Goal: Check status: Check status

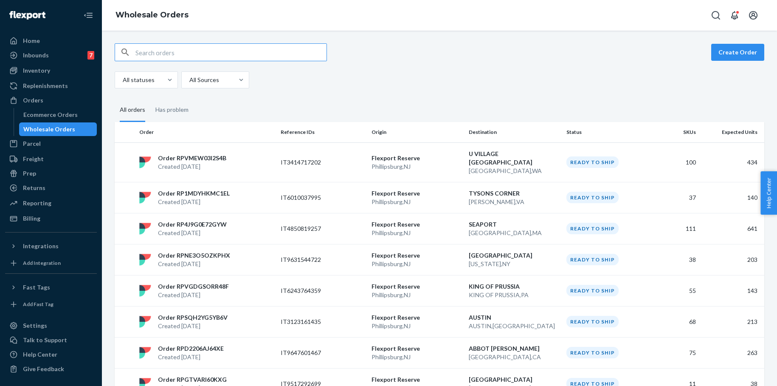
click at [199, 52] on input "text" at bounding box center [230, 52] width 191 height 17
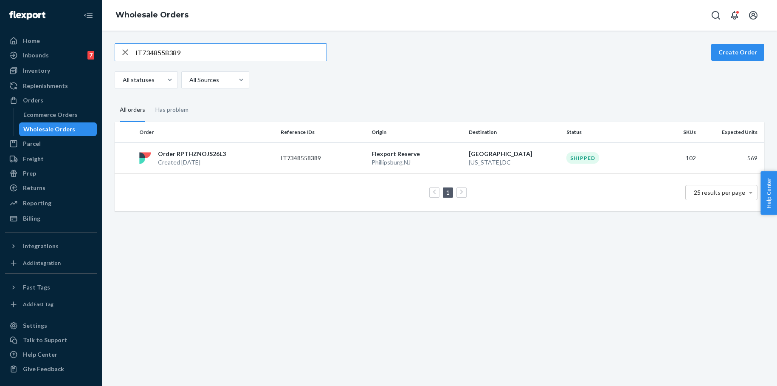
drag, startPoint x: 165, startPoint y: 54, endPoint x: 122, endPoint y: 53, distance: 43.3
click at [123, 53] on div "IT7348558389" at bounding box center [220, 52] width 211 height 17
paste input "710565952"
type input "IT7710565952"
click at [315, 158] on p "IT7710565952" at bounding box center [315, 158] width 68 height 8
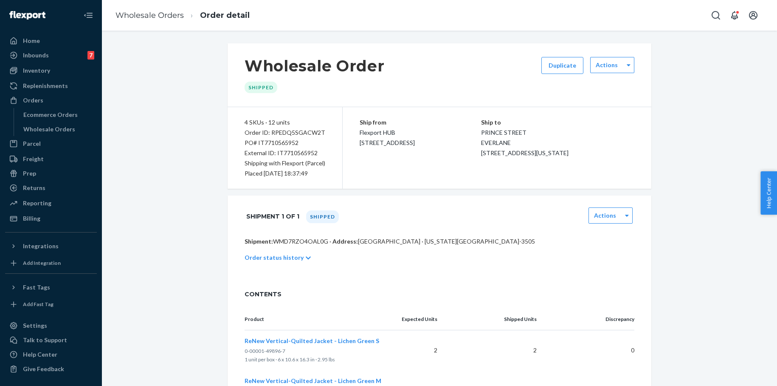
scroll to position [240, 0]
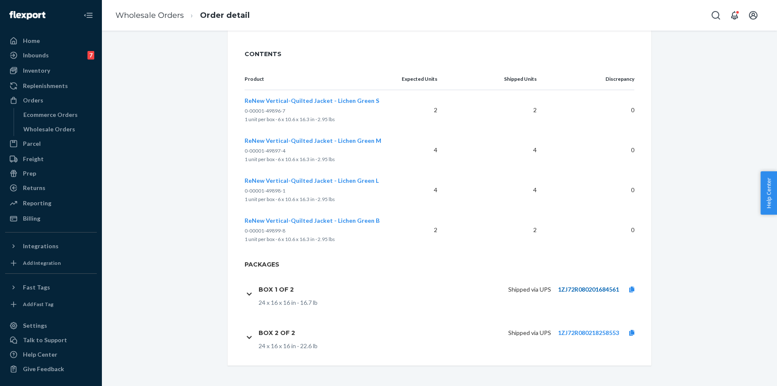
click at [581, 288] on link "1ZJ72R080201684561" at bounding box center [588, 288] width 61 height 7
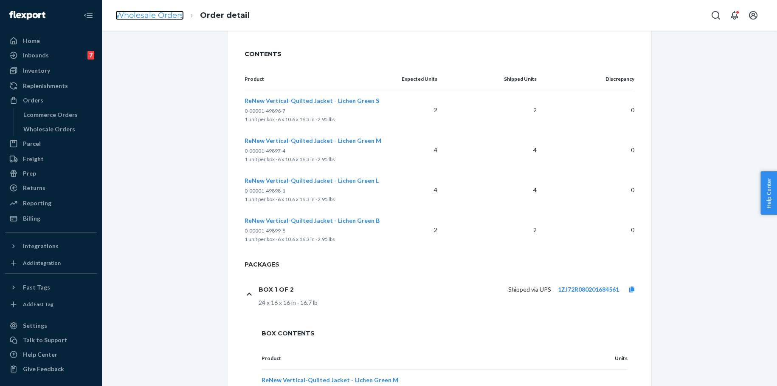
click at [162, 18] on link "Wholesale Orders" at bounding box center [150, 15] width 68 height 9
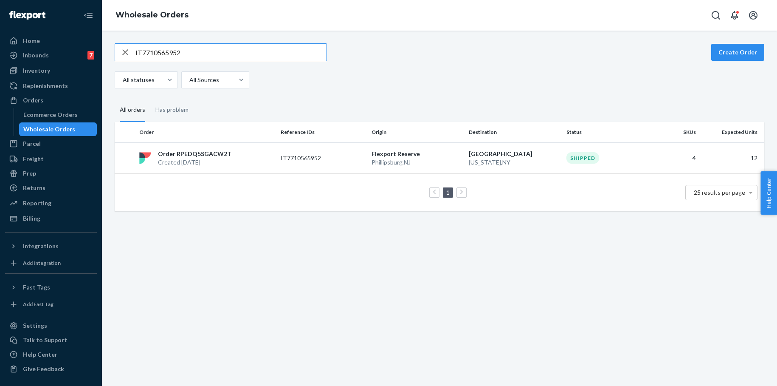
drag, startPoint x: 186, startPoint y: 57, endPoint x: 121, endPoint y: 54, distance: 64.2
click at [124, 54] on div "IT7710565952" at bounding box center [220, 52] width 211 height 17
type input "IT6192861076"
click at [501, 156] on p "[GEOGRAPHIC_DATA]" at bounding box center [514, 153] width 91 height 8
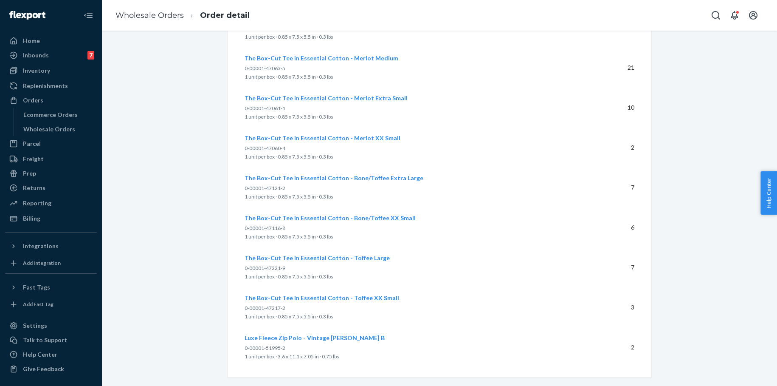
scroll to position [3049, 0]
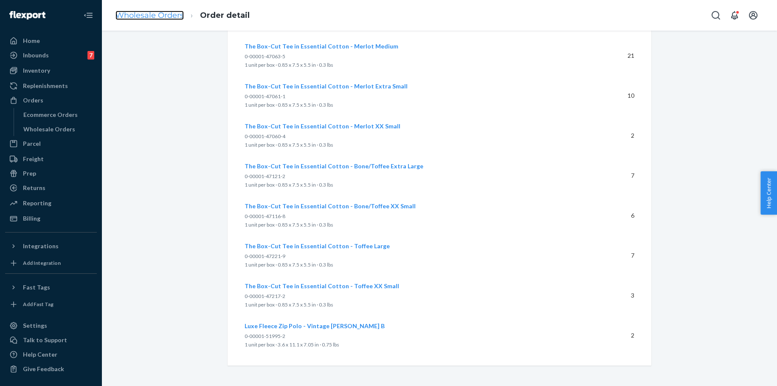
click at [169, 16] on link "Wholesale Orders" at bounding box center [150, 15] width 68 height 9
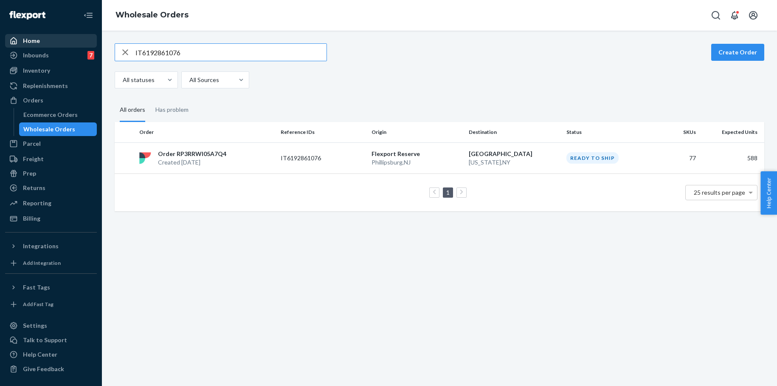
drag, startPoint x: 193, startPoint y: 53, endPoint x: 96, endPoint y: 46, distance: 97.5
click at [96, 46] on div "Home Inbounds 7 Shipping Plans Problems 7 Inventory Products Branded Packaging …" at bounding box center [388, 193] width 777 height 386
drag, startPoint x: 189, startPoint y: 53, endPoint x: 139, endPoint y: 52, distance: 49.7
click at [139, 52] on input "IT8025211081" at bounding box center [230, 52] width 191 height 17
drag, startPoint x: 199, startPoint y: 52, endPoint x: 121, endPoint y: 53, distance: 78.6
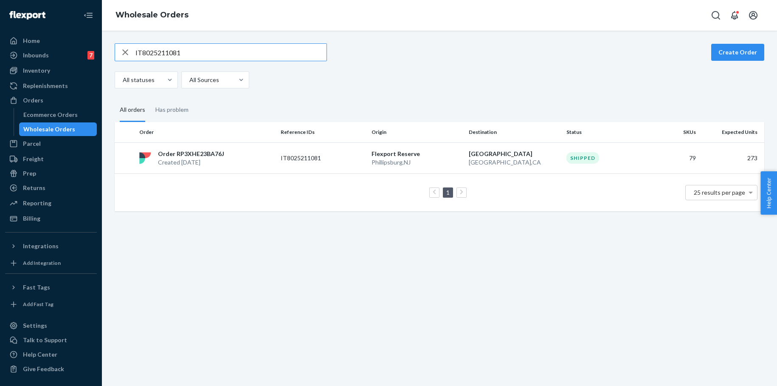
click at [117, 52] on div "IT8025211081" at bounding box center [220, 52] width 211 height 17
paste input "9621422666"
type input "IT9621422666"
drag, startPoint x: 215, startPoint y: 153, endPoint x: 230, endPoint y: 158, distance: 15.1
click at [215, 153] on p "Order RP9Q8BXK2DKTI" at bounding box center [192, 153] width 69 height 8
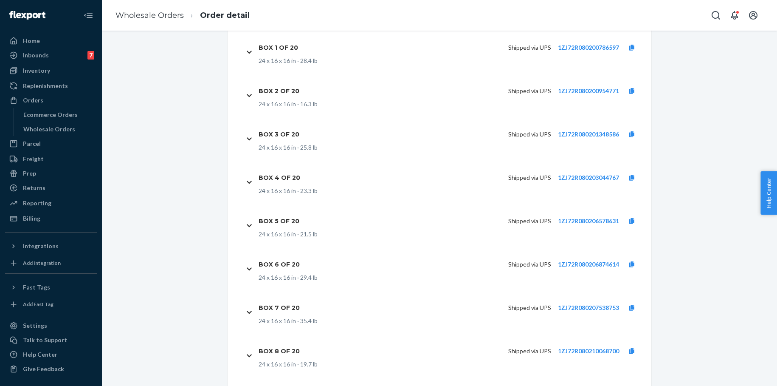
scroll to position [5681, 0]
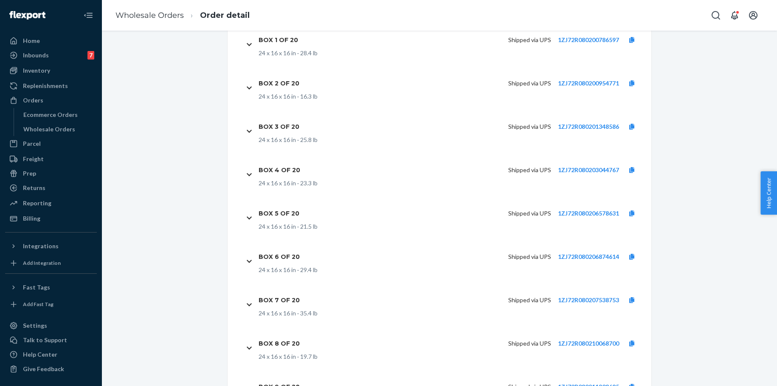
click at [160, 23] on ol "Wholesale Orders Order detail" at bounding box center [183, 15] width 148 height 25
click at [161, 18] on link "Wholesale Orders" at bounding box center [150, 15] width 68 height 9
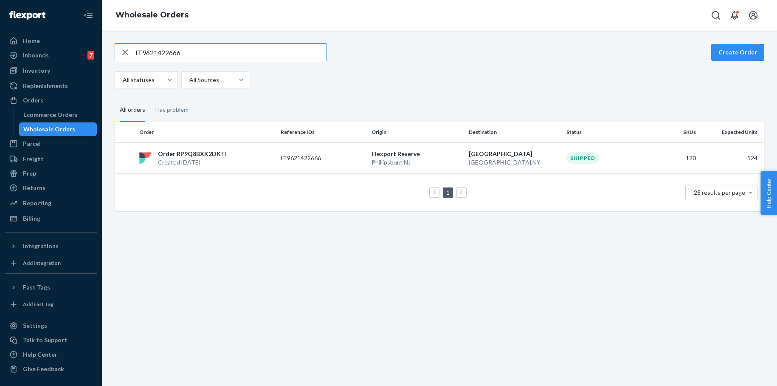
drag, startPoint x: 191, startPoint y: 54, endPoint x: 106, endPoint y: 55, distance: 84.9
click at [107, 55] on div "IT9621422666 Create Order All statuses All Sources All orders Has problem Order…" at bounding box center [439, 208] width 675 height 355
type input "IT8611949697"
click at [401, 152] on p "Flexport Reserve" at bounding box center [417, 153] width 91 height 8
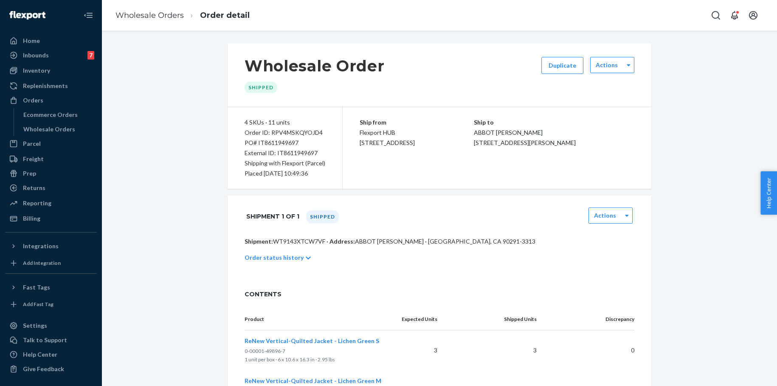
scroll to position [197, 0]
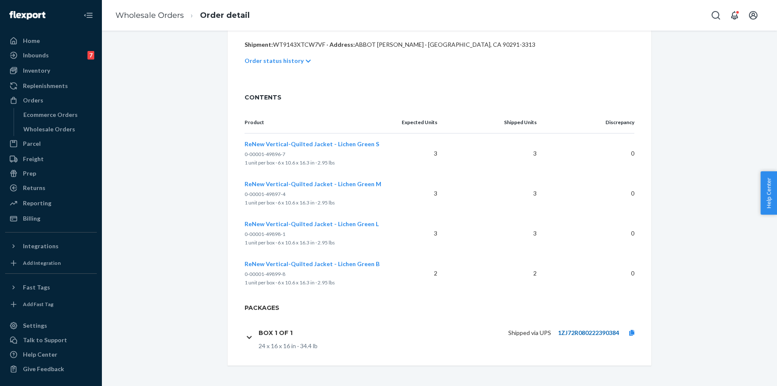
click at [568, 333] on link "1ZJ72R080222390384" at bounding box center [588, 332] width 61 height 7
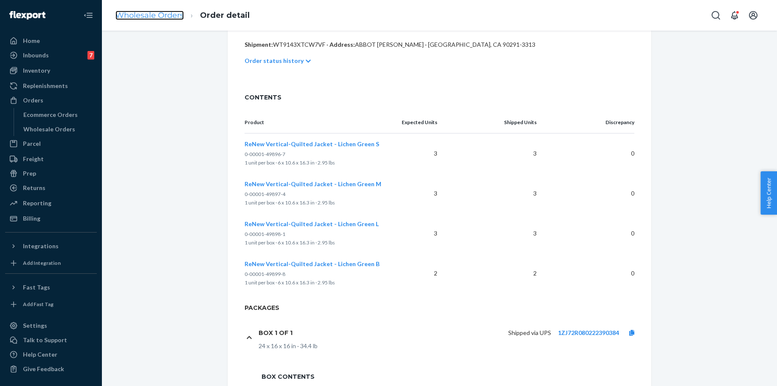
click at [172, 18] on link "Wholesale Orders" at bounding box center [150, 15] width 68 height 9
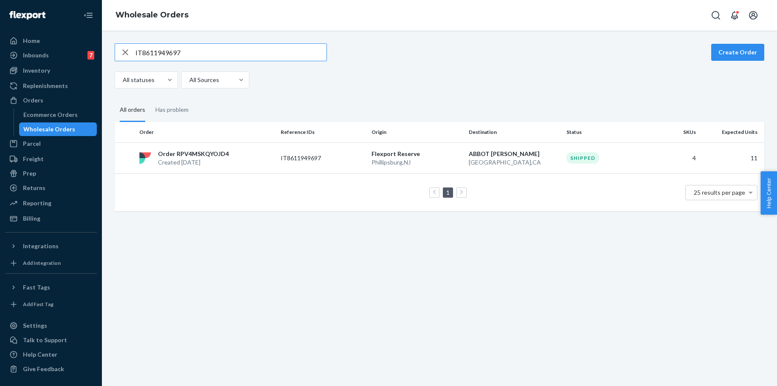
drag, startPoint x: 177, startPoint y: 53, endPoint x: 116, endPoint y: 53, distance: 61.2
click at [116, 53] on div "IT8611949697" at bounding box center [220, 52] width 211 height 17
type input "IT7632578763"
click at [392, 149] on p "Flexport Reserve" at bounding box center [417, 153] width 91 height 8
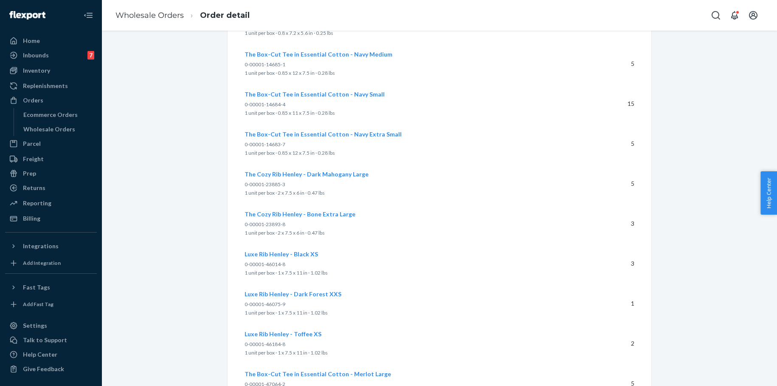
scroll to position [2849, 0]
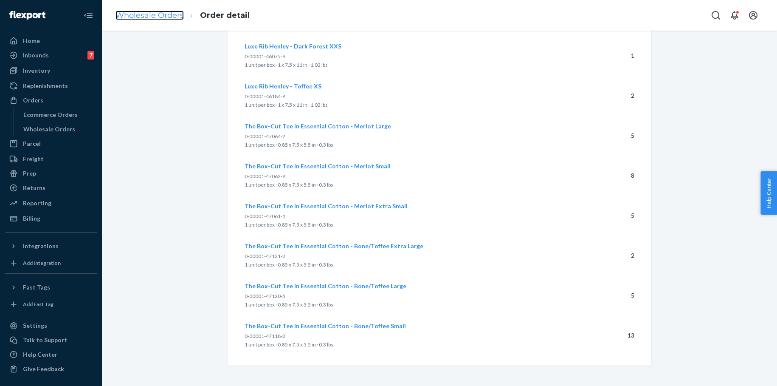
click at [164, 14] on link "Wholesale Orders" at bounding box center [150, 15] width 68 height 9
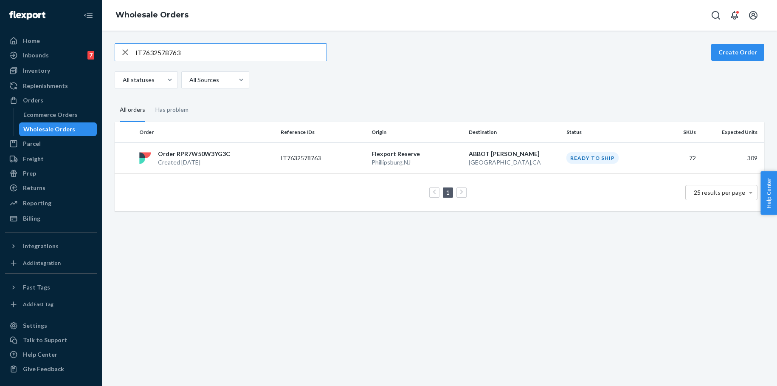
drag, startPoint x: 174, startPoint y: 52, endPoint x: 116, endPoint y: 47, distance: 58.0
click at [116, 47] on div "IT7632578763" at bounding box center [220, 52] width 211 height 17
type input "IT3785843556"
click at [493, 152] on p "[GEOGRAPHIC_DATA]" at bounding box center [514, 153] width 91 height 8
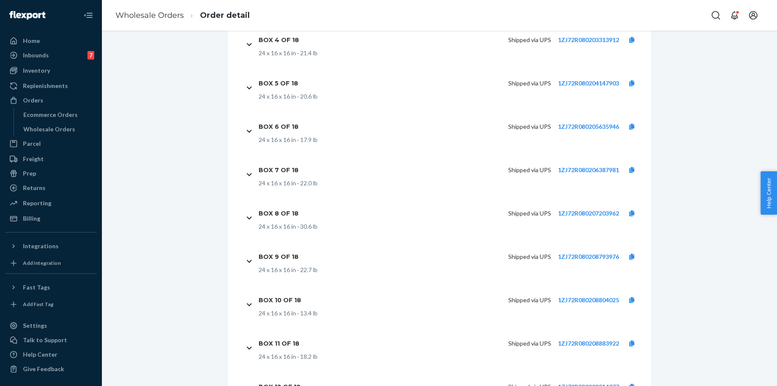
scroll to position [3917, 0]
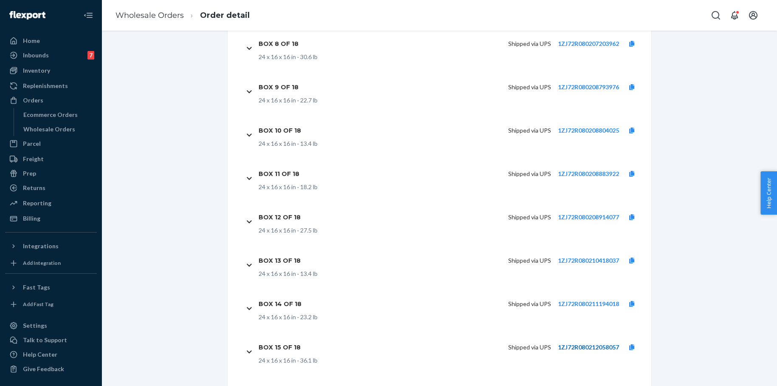
click at [573, 343] on link "1ZJ72R080212058057" at bounding box center [588, 346] width 61 height 7
click at [166, 11] on link "Wholesale Orders" at bounding box center [150, 15] width 68 height 9
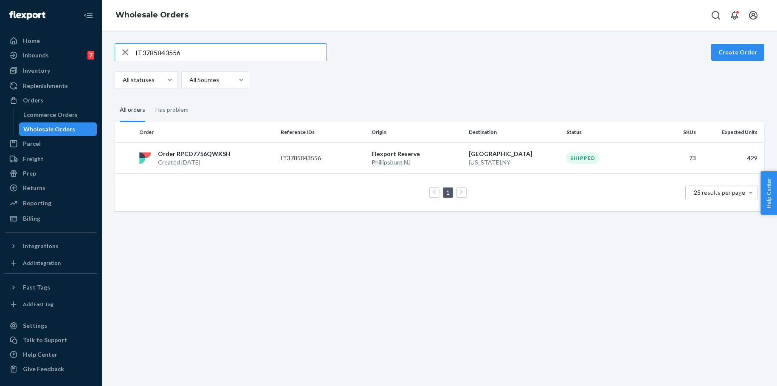
drag, startPoint x: 183, startPoint y: 56, endPoint x: 110, endPoint y: 56, distance: 73.5
click at [110, 56] on div "IT3785843556 Create Order All statuses All Sources All orders Has problem Order…" at bounding box center [439, 127] width 663 height 168
click at [176, 52] on input "IT3785843556" at bounding box center [230, 52] width 191 height 17
drag, startPoint x: 181, startPoint y: 52, endPoint x: 124, endPoint y: 50, distance: 56.9
click at [124, 50] on div "IT3785843556" at bounding box center [220, 52] width 211 height 17
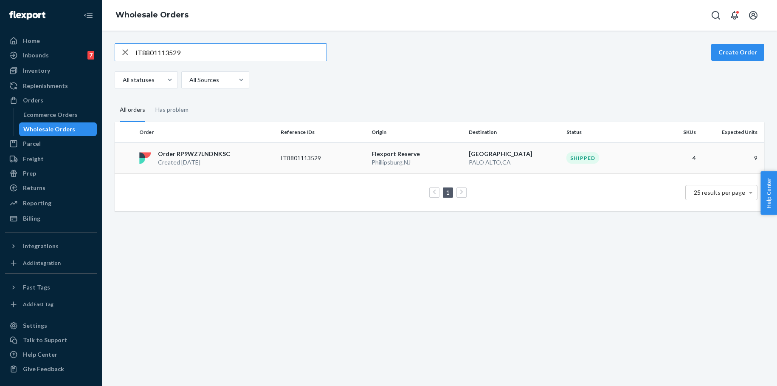
type input "IT8801113529"
click at [206, 155] on p "Order RP9WZ7LNDNKSC" at bounding box center [194, 153] width 72 height 8
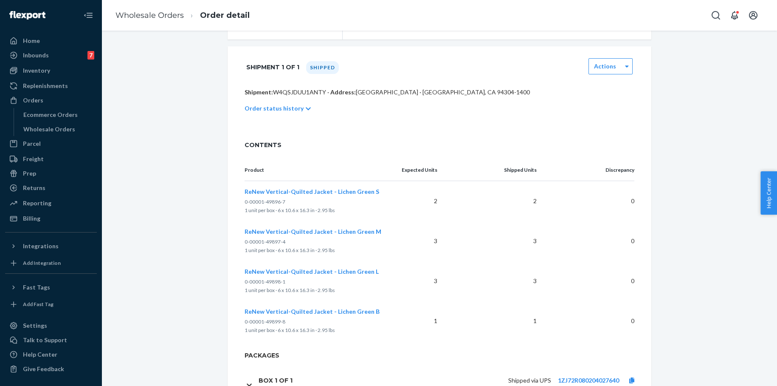
scroll to position [197, 0]
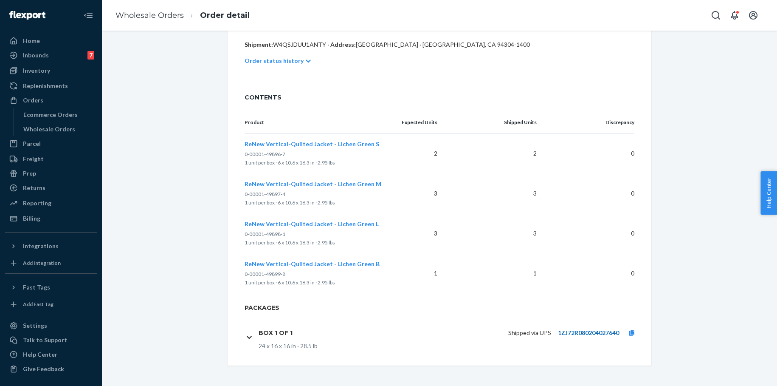
click at [574, 336] on link "1ZJ72R080204027640" at bounding box center [588, 332] width 61 height 7
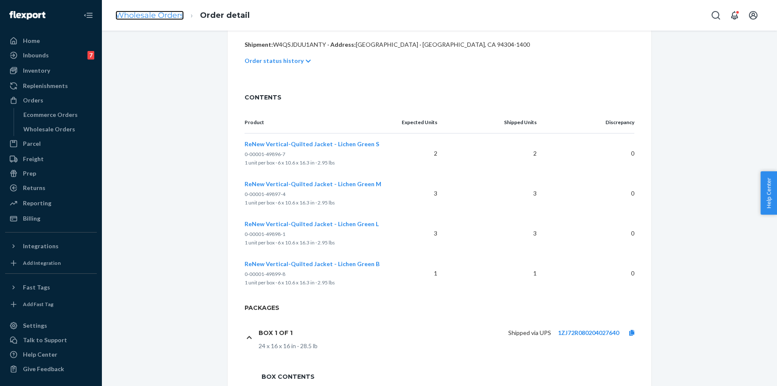
click at [164, 15] on link "Wholesale Orders" at bounding box center [150, 15] width 68 height 9
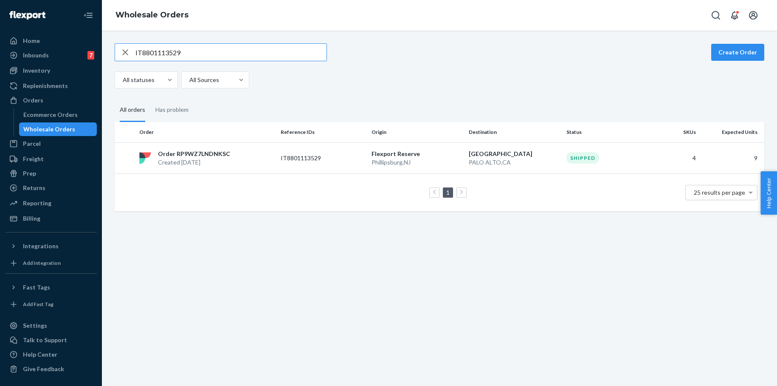
drag, startPoint x: 188, startPoint y: 50, endPoint x: 111, endPoint y: 51, distance: 76.9
click at [111, 51] on div "IT8801113529 Create Order All statuses All Sources All orders Has problem Order…" at bounding box center [439, 127] width 663 height 168
type input "IT0760773530"
click at [307, 157] on p "IT0760773530" at bounding box center [315, 158] width 68 height 8
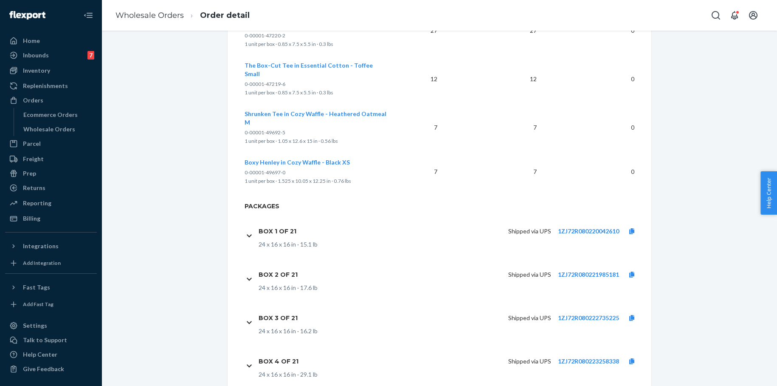
scroll to position [4711, 0]
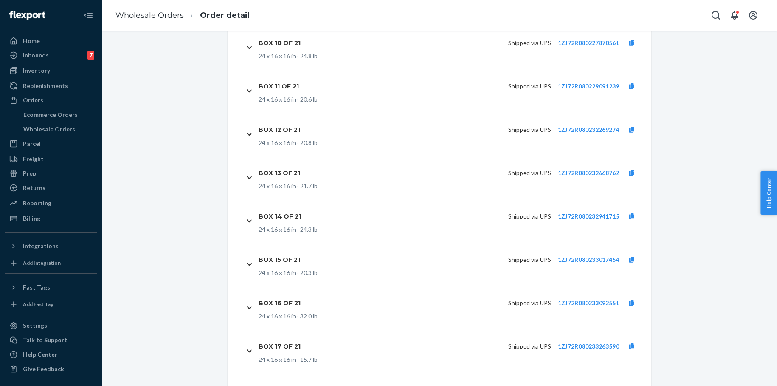
click at [593, 385] on link "1ZJ72R080234682288" at bounding box center [588, 389] width 61 height 7
click at [163, 13] on link "Wholesale Orders" at bounding box center [150, 15] width 68 height 9
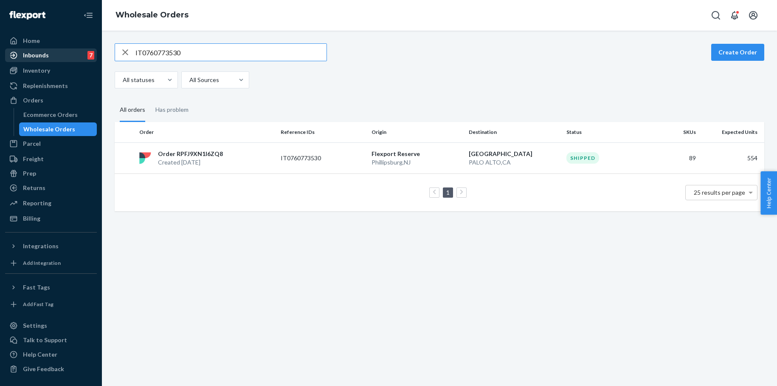
drag, startPoint x: 209, startPoint y: 57, endPoint x: 85, endPoint y: 51, distance: 123.7
click at [85, 51] on div "Home Inbounds 7 Shipping Plans Problems 7 Inventory Products Branded Packaging …" at bounding box center [388, 193] width 777 height 386
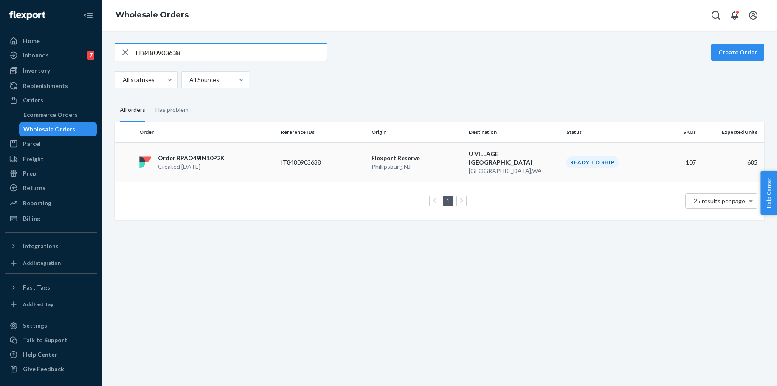
type input "IT8480903638"
click at [195, 154] on p "Order RPAO49IN10P2K" at bounding box center [191, 158] width 67 height 8
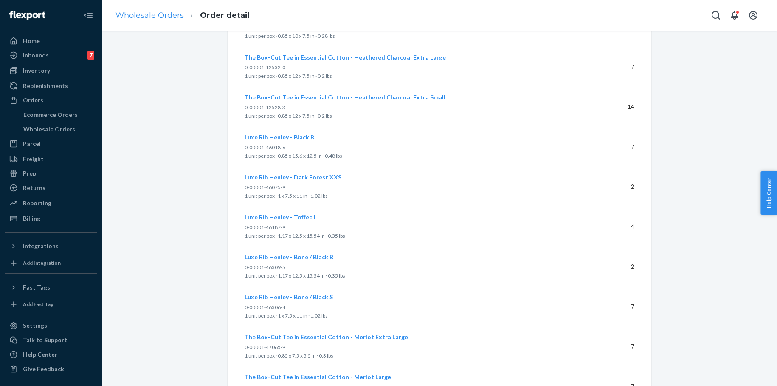
scroll to position [3874, 0]
click at [180, 19] on link "Wholesale Orders" at bounding box center [150, 15] width 68 height 9
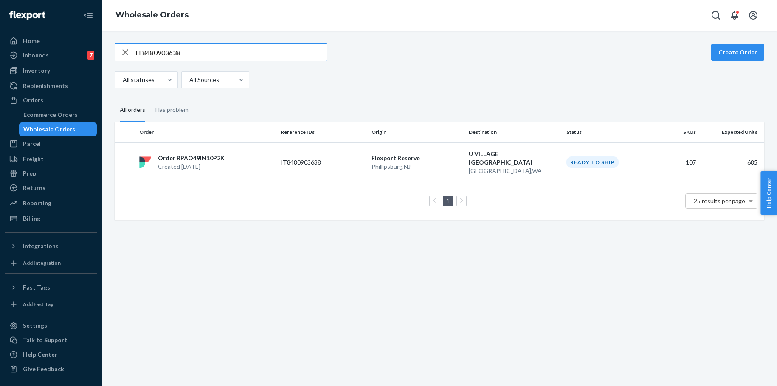
drag, startPoint x: 203, startPoint y: 57, endPoint x: 122, endPoint y: 48, distance: 80.8
click at [122, 48] on div "IT8480903638" at bounding box center [220, 52] width 211 height 17
paste input "3752738200"
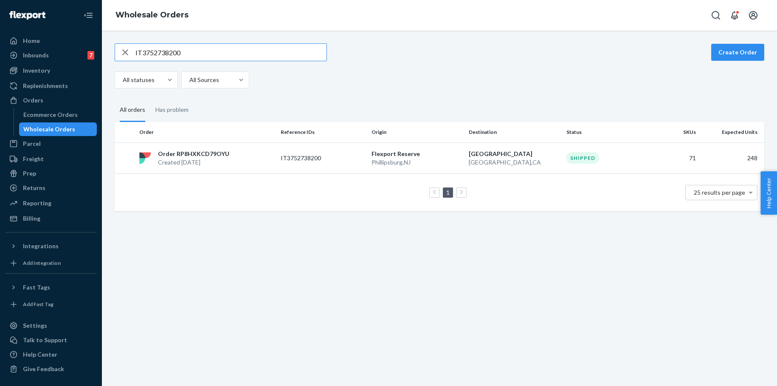
type input "IT3752738200"
click at [485, 152] on p "[GEOGRAPHIC_DATA]" at bounding box center [514, 153] width 91 height 8
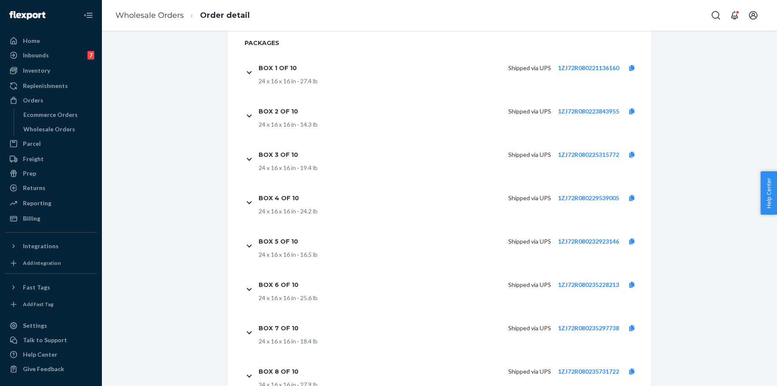
scroll to position [3406, 0]
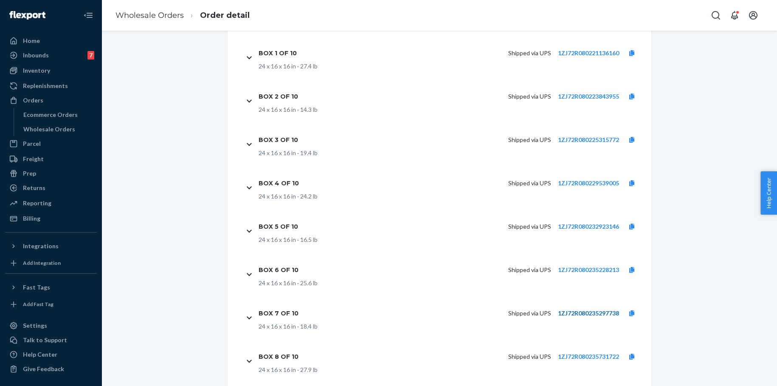
click at [584, 309] on link "1ZJ72R080235297738" at bounding box center [588, 312] width 61 height 7
click at [168, 19] on link "Wholesale Orders" at bounding box center [150, 15] width 68 height 9
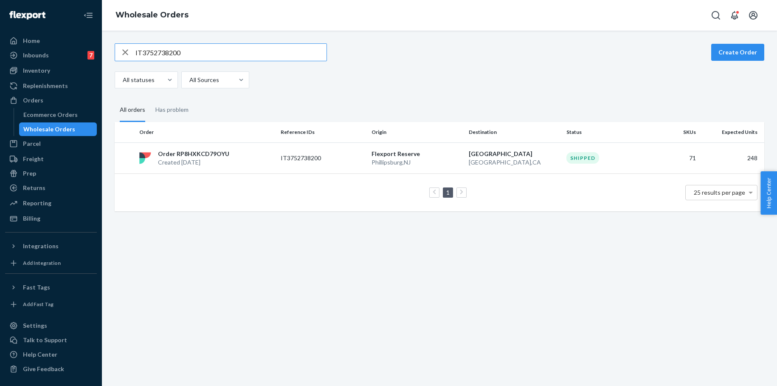
drag, startPoint x: 193, startPoint y: 50, endPoint x: 116, endPoint y: 48, distance: 77.3
click at [116, 48] on div "IT3752738200" at bounding box center [220, 52] width 211 height 17
type input "IT4937315659"
click at [307, 156] on p "IT4937315659" at bounding box center [315, 158] width 68 height 8
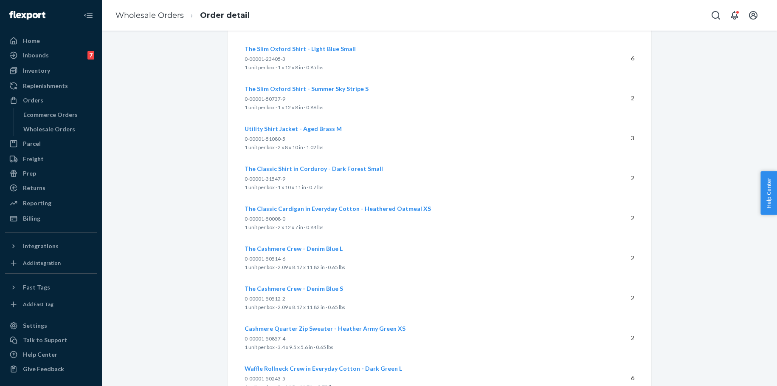
scroll to position [4326, 0]
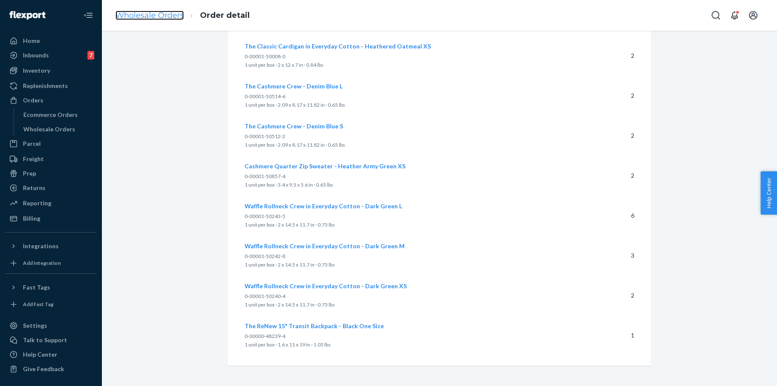
click at [170, 17] on link "Wholesale Orders" at bounding box center [150, 15] width 68 height 9
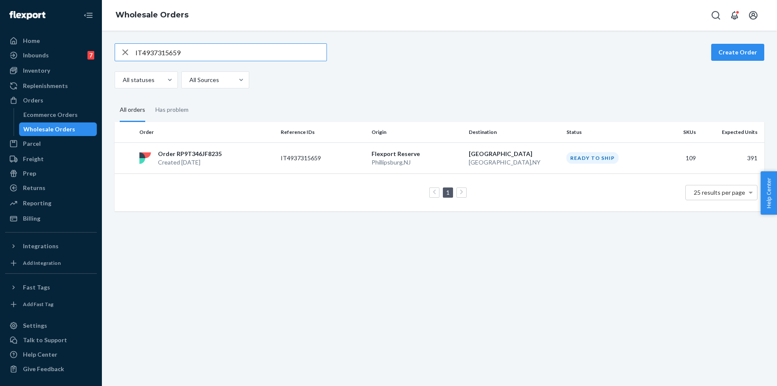
drag, startPoint x: 185, startPoint y: 52, endPoint x: 105, endPoint y: 50, distance: 79.9
click at [105, 50] on div "IT4937315659 Create Order All statuses All Sources All orders Has problem Order…" at bounding box center [439, 208] width 675 height 355
type input "IT5704898102"
click at [400, 155] on p "Flexport Reserve" at bounding box center [417, 153] width 91 height 8
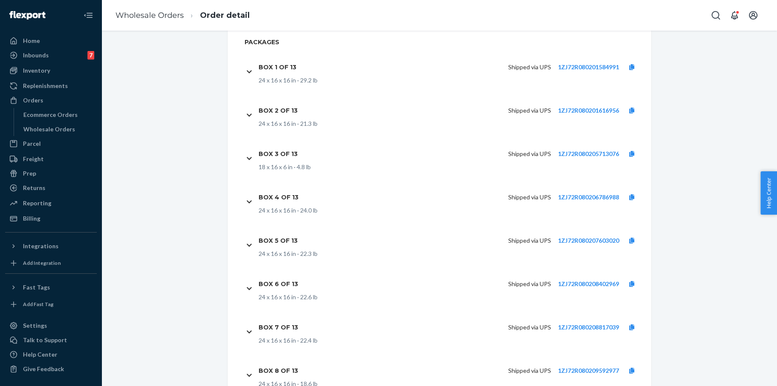
scroll to position [4744, 0]
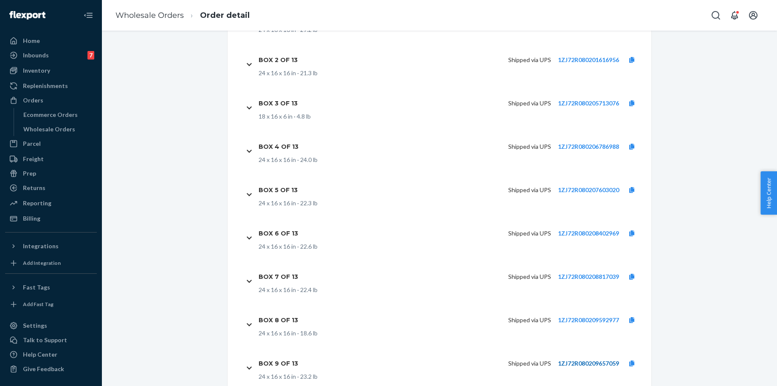
click at [571, 359] on link "1ZJ72R080209657059" at bounding box center [588, 362] width 61 height 7
click at [165, 20] on li "Wholesale Orders" at bounding box center [150, 15] width 68 height 11
click at [166, 16] on link "Wholesale Orders" at bounding box center [150, 15] width 68 height 9
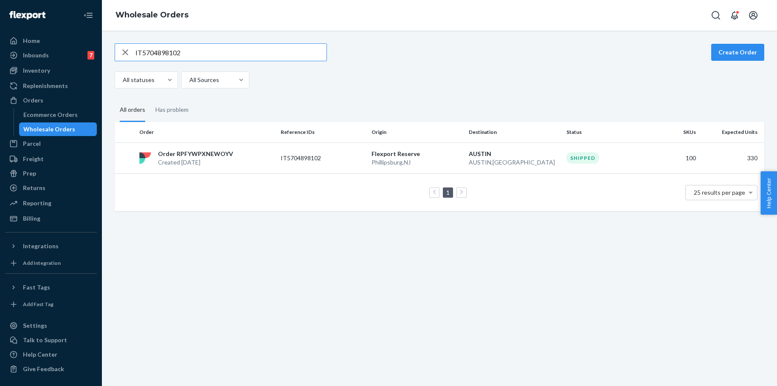
drag, startPoint x: 186, startPoint y: 54, endPoint x: 124, endPoint y: 51, distance: 62.9
click at [124, 51] on div "IT5704898102" at bounding box center [220, 52] width 211 height 17
type input "IT8302550569"
click at [213, 150] on p "Order RP1THDWEGBXJ3" at bounding box center [194, 153] width 72 height 8
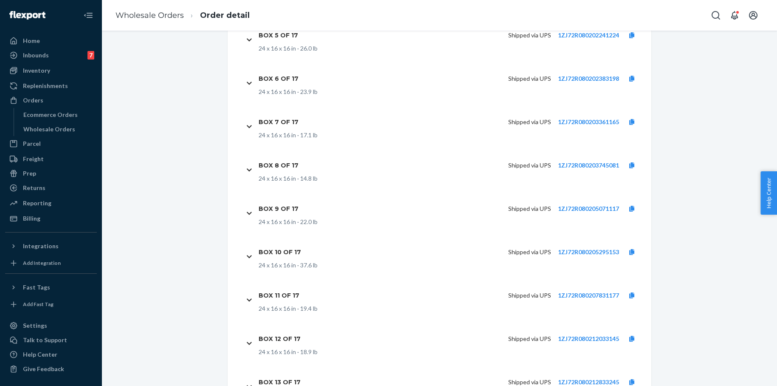
scroll to position [5048, 0]
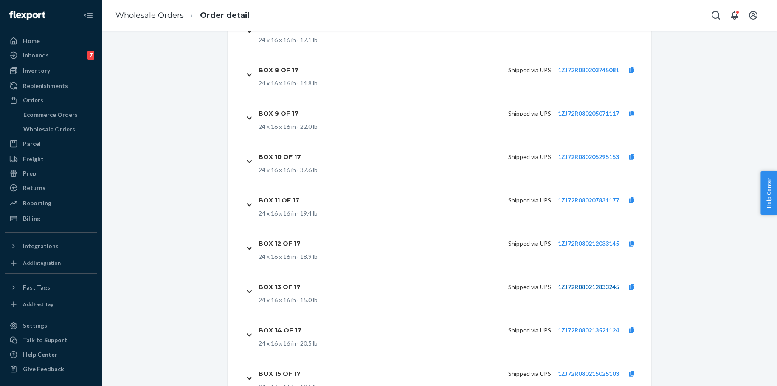
click at [592, 283] on link "1ZJ72R080212833245" at bounding box center [588, 286] width 61 height 7
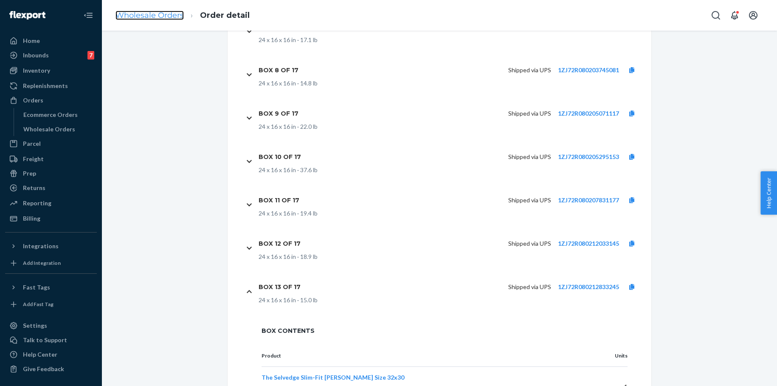
click at [173, 19] on link "Wholesale Orders" at bounding box center [150, 15] width 68 height 9
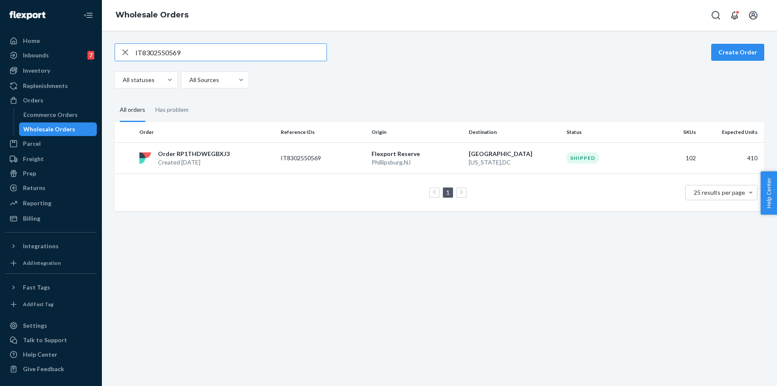
drag, startPoint x: 190, startPoint y: 52, endPoint x: 109, endPoint y: 56, distance: 80.8
click at [109, 56] on div "IT8302550569 Create Order All statuses All Sources All orders Has problem Order…" at bounding box center [439, 127] width 663 height 168
drag, startPoint x: 174, startPoint y: 53, endPoint x: 126, endPoint y: 51, distance: 48.0
click at [126, 51] on div "IT8302550569" at bounding box center [220, 52] width 211 height 17
type input "IT1529058316"
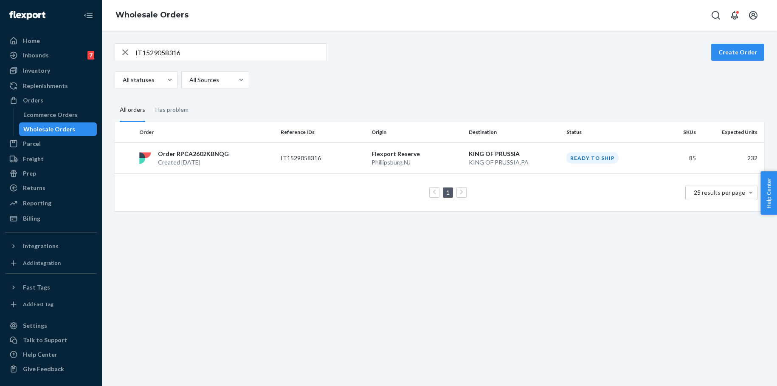
click at [180, 157] on p "Order RPCA2602KBNQG" at bounding box center [193, 153] width 71 height 8
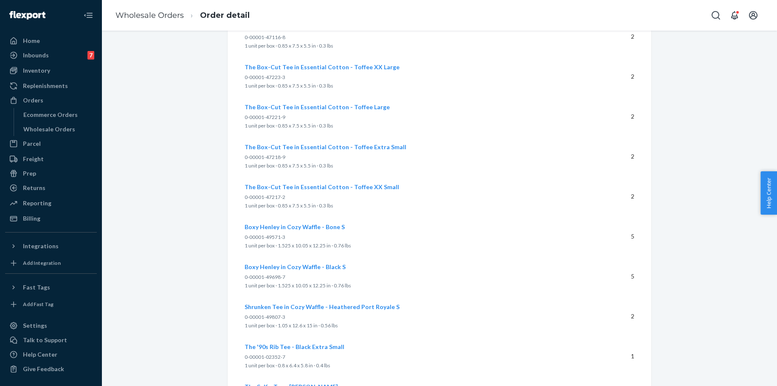
scroll to position [3368, 0]
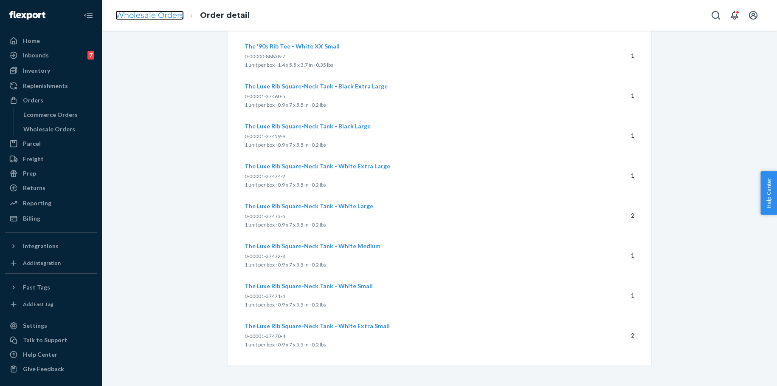
click at [166, 15] on link "Wholesale Orders" at bounding box center [150, 15] width 68 height 9
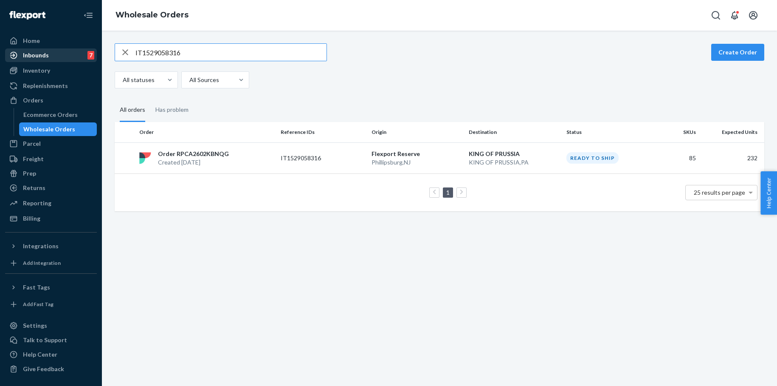
drag, startPoint x: 195, startPoint y: 57, endPoint x: 94, endPoint y: 53, distance: 101.1
click at [94, 53] on div "Home Inbounds 7 Shipping Plans Problems 7 Inventory Products Branded Packaging …" at bounding box center [388, 193] width 777 height 386
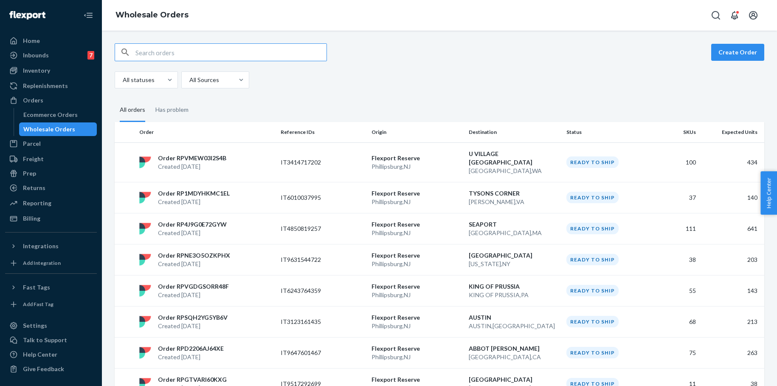
click at [164, 52] on input "text" at bounding box center [230, 52] width 191 height 17
click at [207, 54] on input "text" at bounding box center [230, 52] width 191 height 17
paste input "IT9701590482"
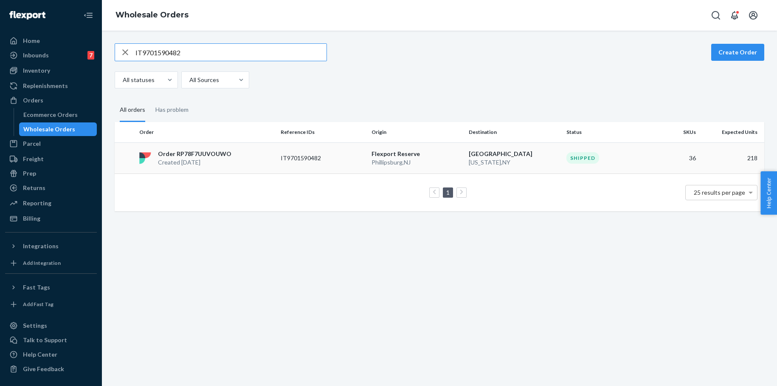
type input "IT9701590482"
drag, startPoint x: 406, startPoint y: 154, endPoint x: 389, endPoint y: 154, distance: 17.8
click at [406, 154] on p "Flexport Reserve" at bounding box center [417, 153] width 91 height 8
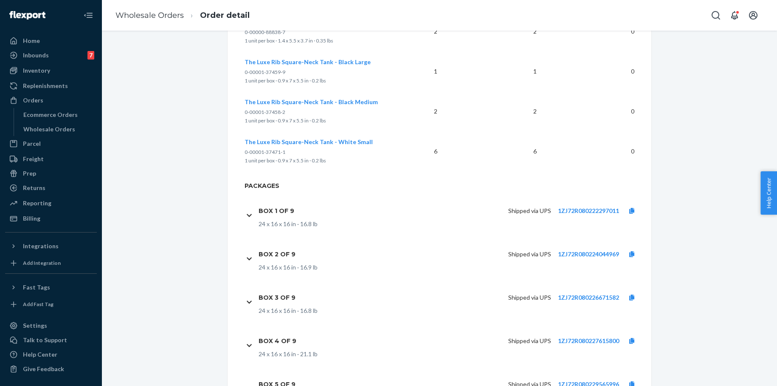
scroll to position [1880, 0]
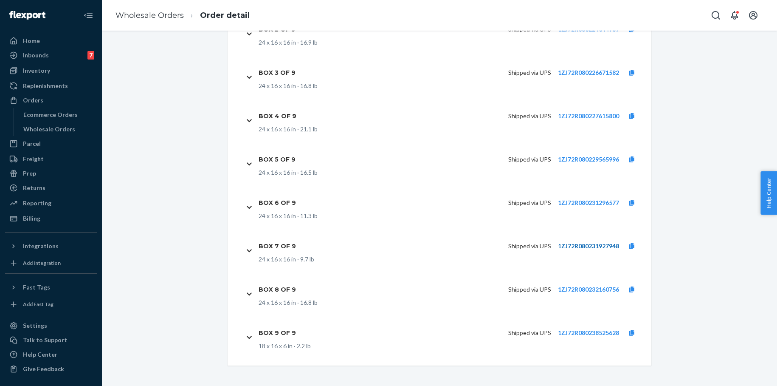
click at [584, 247] on link "1ZJ72R080231927948" at bounding box center [588, 245] width 61 height 7
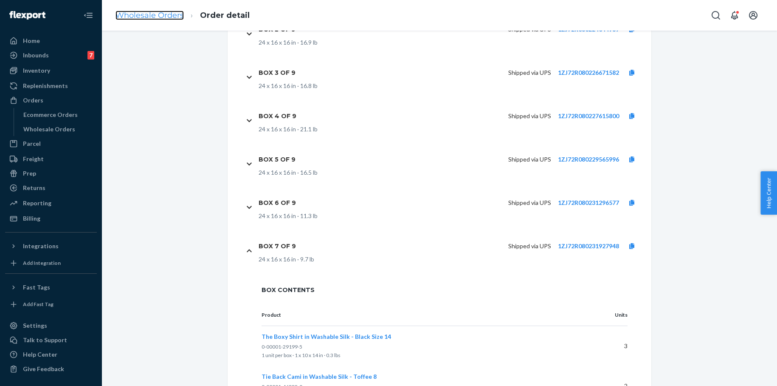
click at [171, 15] on link "Wholesale Orders" at bounding box center [150, 15] width 68 height 9
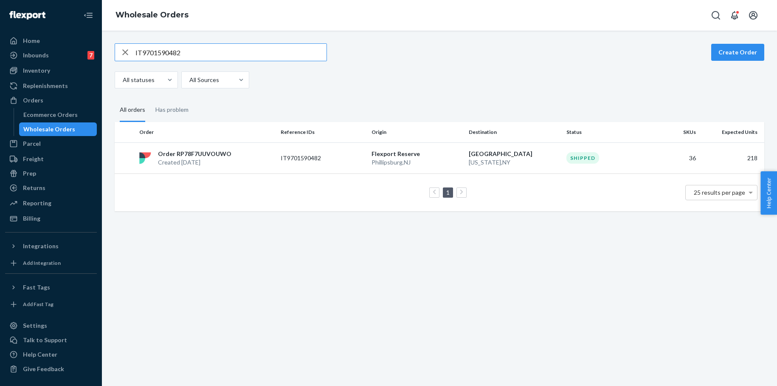
drag, startPoint x: 187, startPoint y: 53, endPoint x: 110, endPoint y: 52, distance: 77.3
click at [109, 51] on div "IT9701590482 Create Order All statuses All Sources All orders Has problem Order…" at bounding box center [439, 127] width 663 height 168
type input "IT8102926017"
click at [209, 158] on p "Created [DATE]" at bounding box center [194, 162] width 72 height 8
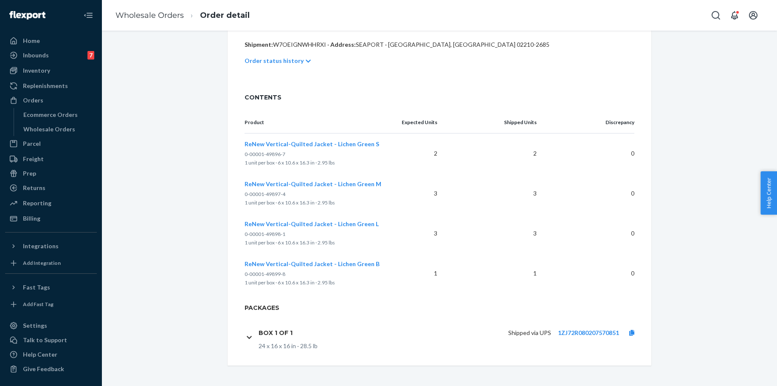
scroll to position [197, 0]
click at [591, 327] on div "Shipped via UPS 1ZJ72R080207570851" at bounding box center [471, 333] width 345 height 18
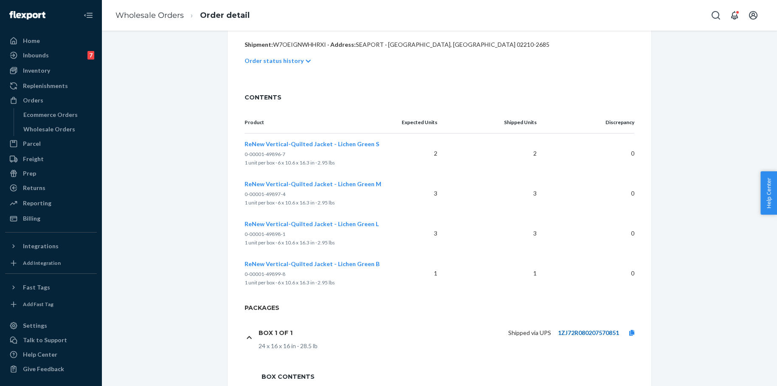
click at [592, 332] on link "1ZJ72R080207570851" at bounding box center [588, 332] width 61 height 7
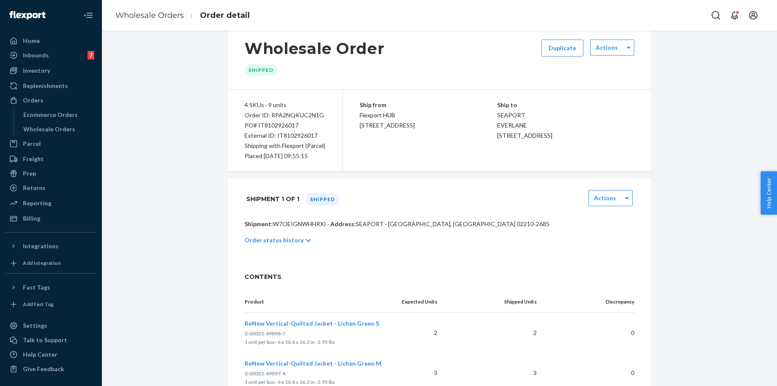
scroll to position [0, 0]
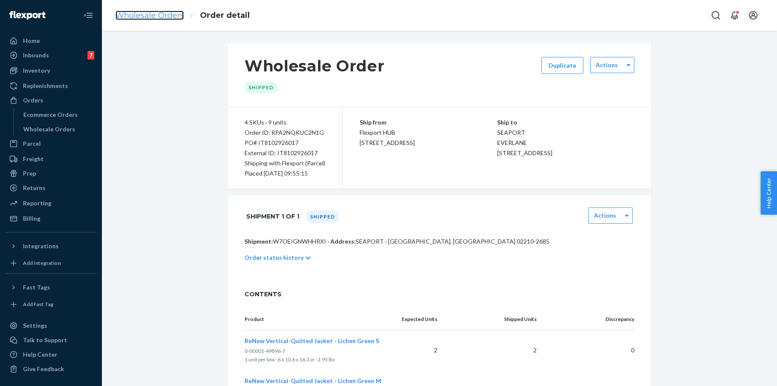
click at [162, 12] on link "Wholesale Orders" at bounding box center [150, 15] width 68 height 9
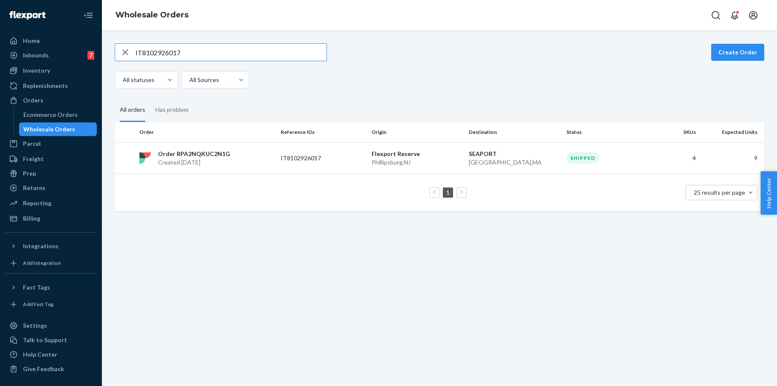
drag, startPoint x: 187, startPoint y: 52, endPoint x: 121, endPoint y: 51, distance: 66.3
click at [112, 50] on div "IT8102926017 Create Order All statuses All Sources All orders Has problem Order…" at bounding box center [439, 127] width 663 height 168
type input "IT2684173831"
click at [196, 152] on p "Order RP8U3W2R863ME" at bounding box center [193, 153] width 70 height 8
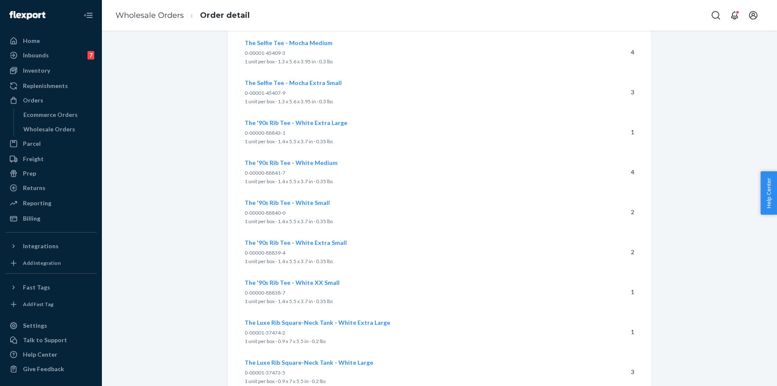
scroll to position [4726, 0]
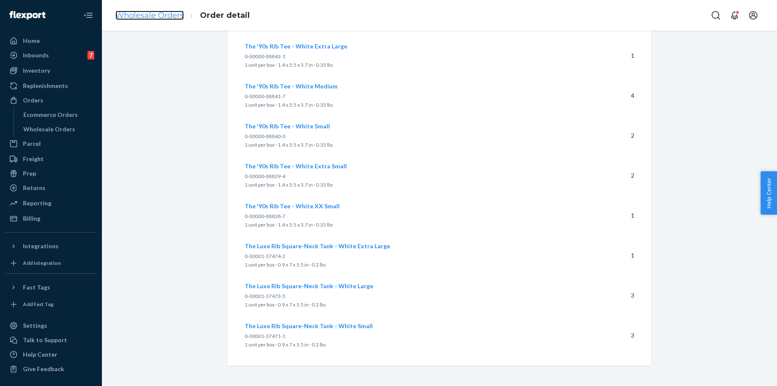
click at [147, 15] on link "Wholesale Orders" at bounding box center [150, 15] width 68 height 9
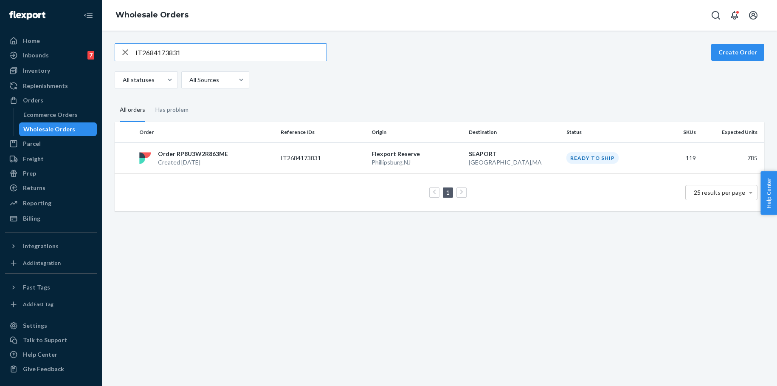
drag, startPoint x: 191, startPoint y: 53, endPoint x: 107, endPoint y: 51, distance: 84.1
click at [107, 51] on div "IT2684173831 Create Order All statuses All Sources All orders Has problem Order…" at bounding box center [439, 208] width 675 height 355
paste input "9497050893"
type input "IT9497050893"
click at [491, 158] on p "[GEOGRAPHIC_DATA] , [GEOGRAPHIC_DATA]" at bounding box center [514, 162] width 91 height 8
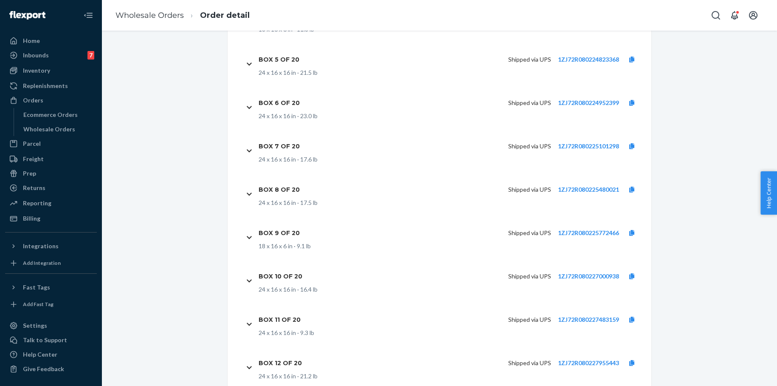
scroll to position [4863, 0]
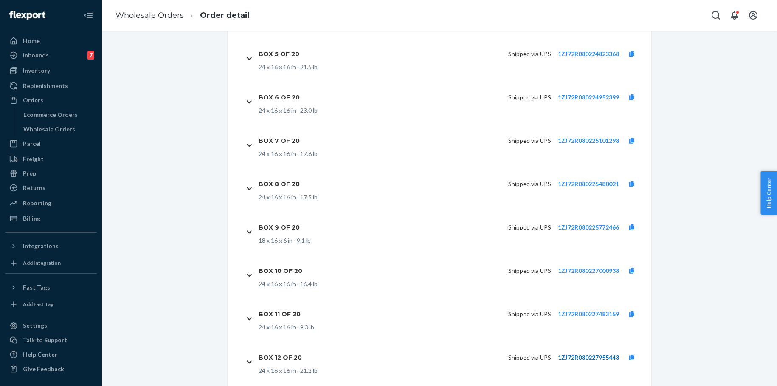
click at [591, 353] on link "1ZJ72R080227955443" at bounding box center [588, 356] width 61 height 7
click at [164, 14] on link "Wholesale Orders" at bounding box center [150, 15] width 68 height 9
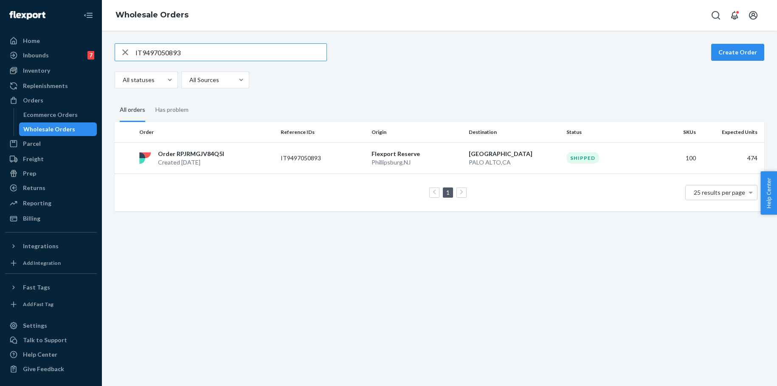
drag, startPoint x: 184, startPoint y: 52, endPoint x: 107, endPoint y: 51, distance: 77.3
click at [107, 51] on div "IT9497050893 Create Order All statuses All Sources All orders Has problem Order…" at bounding box center [439, 208] width 675 height 355
type input "IT8703881427"
click at [218, 155] on p "Order RPU68MDUWVARG" at bounding box center [195, 153] width 75 height 8
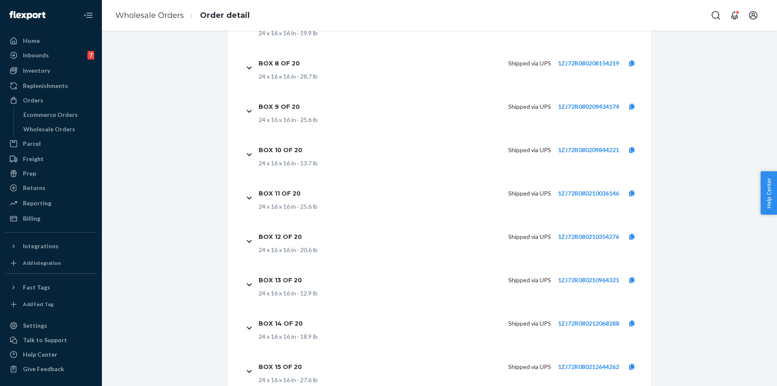
scroll to position [6130, 0]
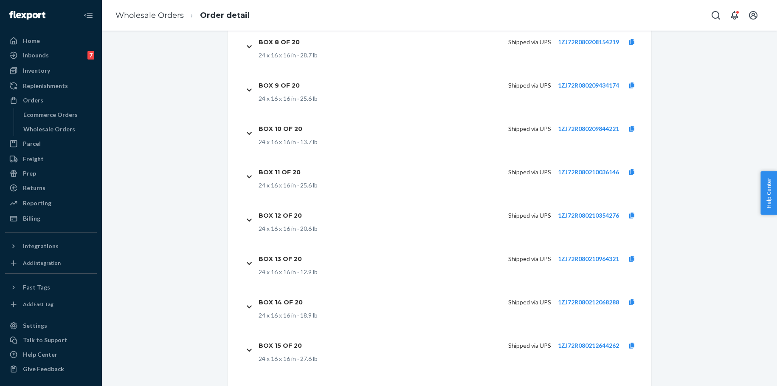
click at [572, 385] on link "1ZJ72R080213908305" at bounding box center [588, 388] width 61 height 7
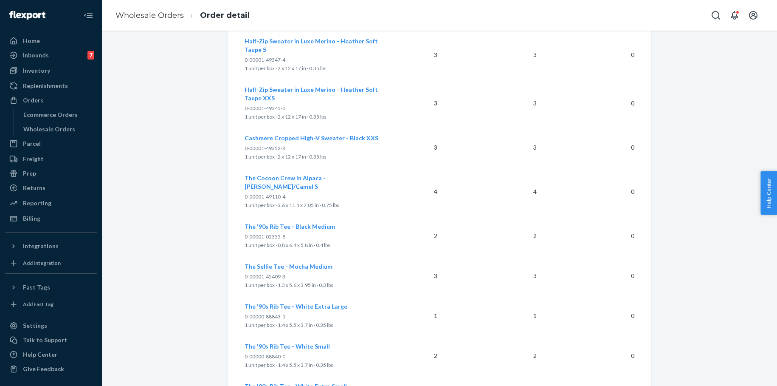
scroll to position [5080, 0]
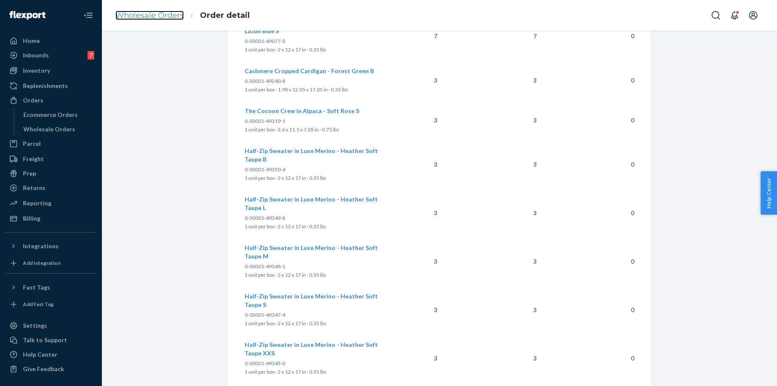
click at [166, 15] on link "Wholesale Orders" at bounding box center [150, 15] width 68 height 9
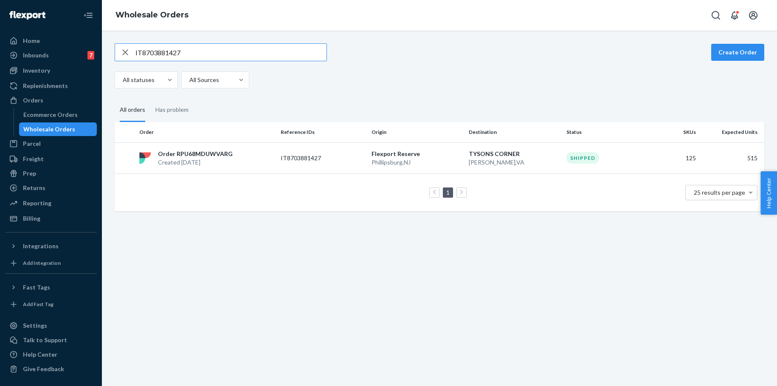
drag, startPoint x: 169, startPoint y: 54, endPoint x: 110, endPoint y: 52, distance: 59.5
click at [110, 52] on div "IT8703881427 Create Order All statuses All Sources All orders Has problem Order…" at bounding box center [439, 127] width 663 height 168
type input "IT2077892991"
click at [497, 159] on p "[GEOGRAPHIC_DATA] , [GEOGRAPHIC_DATA]" at bounding box center [514, 162] width 91 height 8
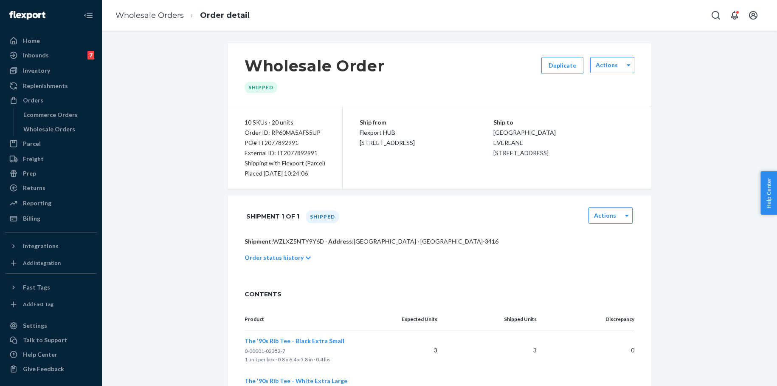
scroll to position [436, 0]
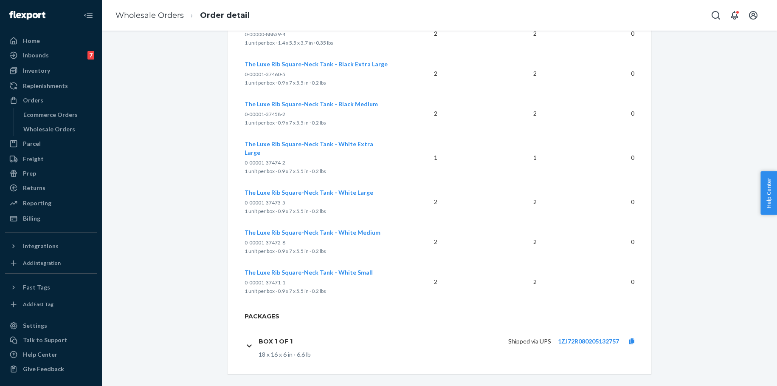
click at [581, 332] on div "Shipped via UPS 1ZJ72R080205132757" at bounding box center [471, 341] width 345 height 18
click at [581, 337] on link "1ZJ72R080205132757" at bounding box center [588, 340] width 61 height 7
click at [162, 18] on link "Wholesale Orders" at bounding box center [150, 15] width 68 height 9
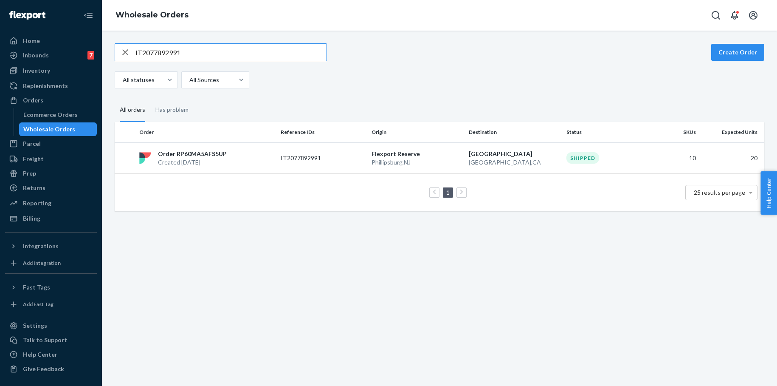
drag, startPoint x: 158, startPoint y: 51, endPoint x: 113, endPoint y: 49, distance: 44.7
click at [116, 49] on div "IT2077892991" at bounding box center [220, 52] width 211 height 17
type input "IT9517292699"
click at [387, 155] on p "Flexport Reserve" at bounding box center [417, 153] width 91 height 8
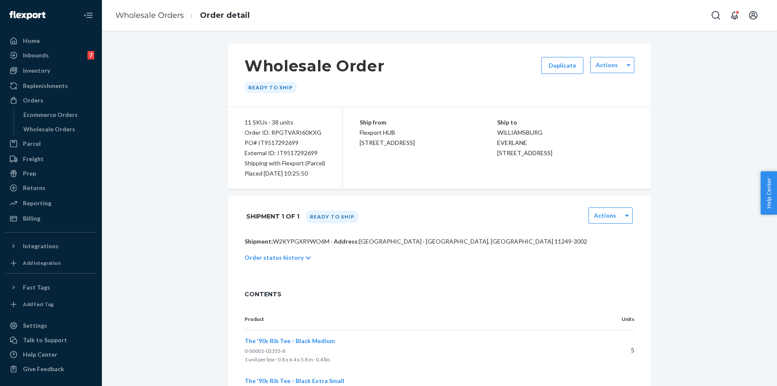
scroll to position [519, 0]
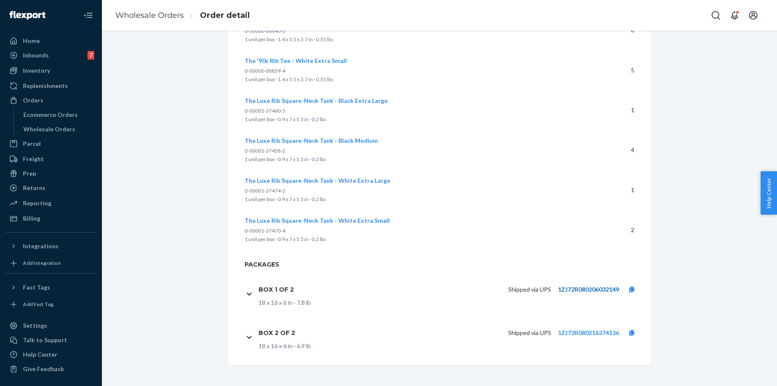
click at [608, 287] on link "1ZJ72R080206032149" at bounding box center [588, 288] width 61 height 7
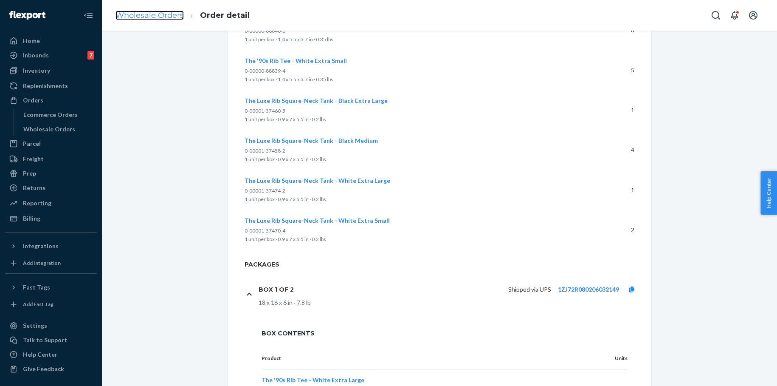
click at [170, 16] on link "Wholesale Orders" at bounding box center [150, 15] width 68 height 9
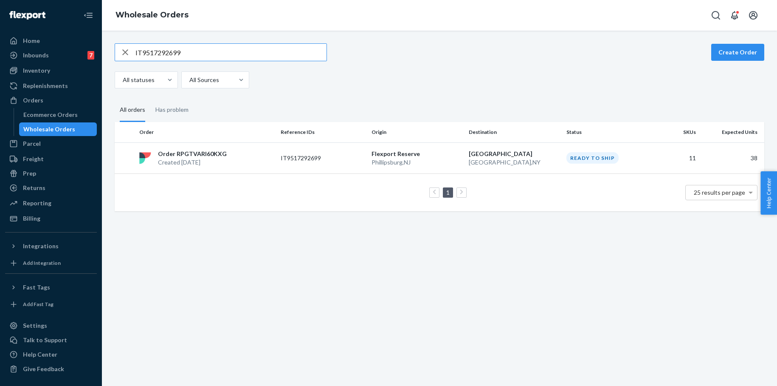
drag, startPoint x: 188, startPoint y: 55, endPoint x: 107, endPoint y: 54, distance: 80.3
click at [107, 54] on div "IT9517292699 Create Order All statuses All Sources All orders Has problem Order…" at bounding box center [439, 208] width 675 height 355
type input "IT9647601467"
click at [395, 155] on p "Flexport Reserve" at bounding box center [417, 153] width 91 height 8
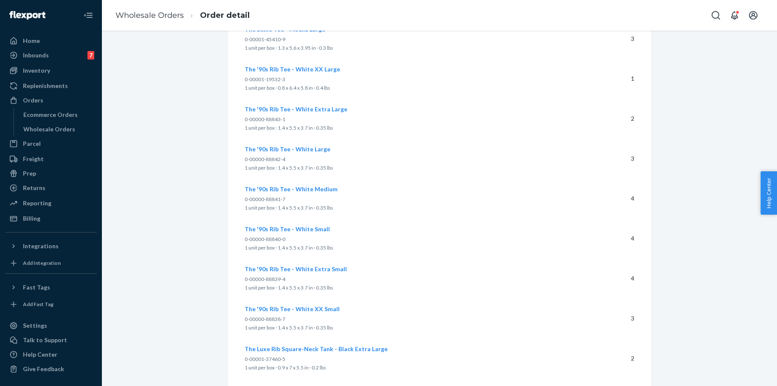
scroll to position [2969, 0]
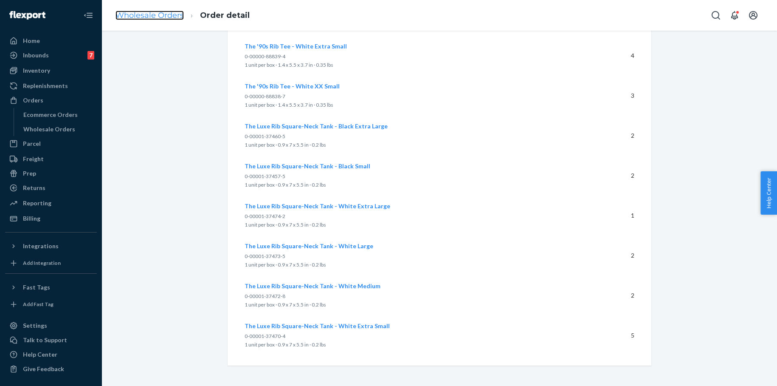
click at [168, 15] on link "Wholesale Orders" at bounding box center [150, 15] width 68 height 9
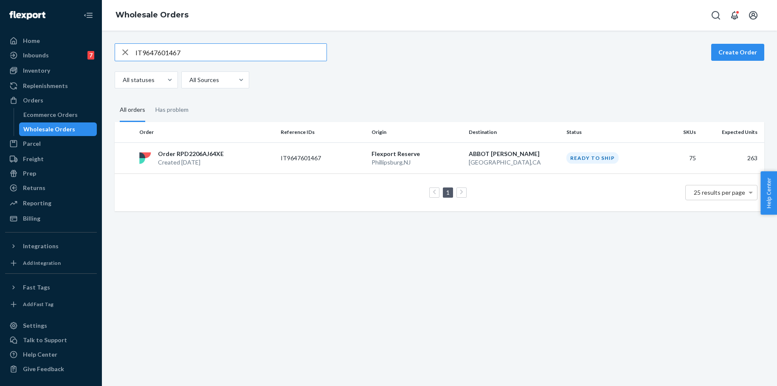
drag, startPoint x: 186, startPoint y: 53, endPoint x: 123, endPoint y: 51, distance: 62.9
click at [115, 51] on div "IT9647601467" at bounding box center [220, 52] width 211 height 17
type input "IT3123161435"
click at [483, 154] on p "AUSTIN" at bounding box center [514, 153] width 91 height 8
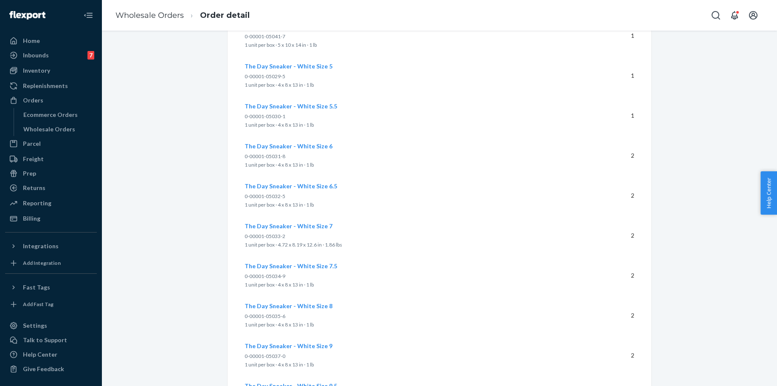
scroll to position [2690, 0]
